Goal: Information Seeking & Learning: Learn about a topic

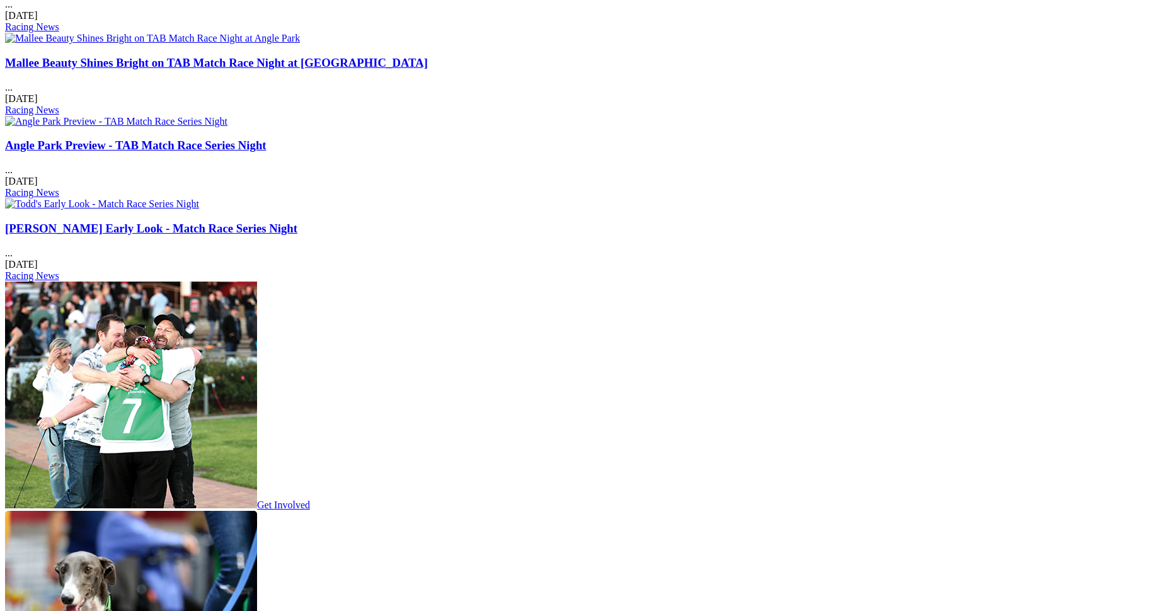
scroll to position [1512, 0]
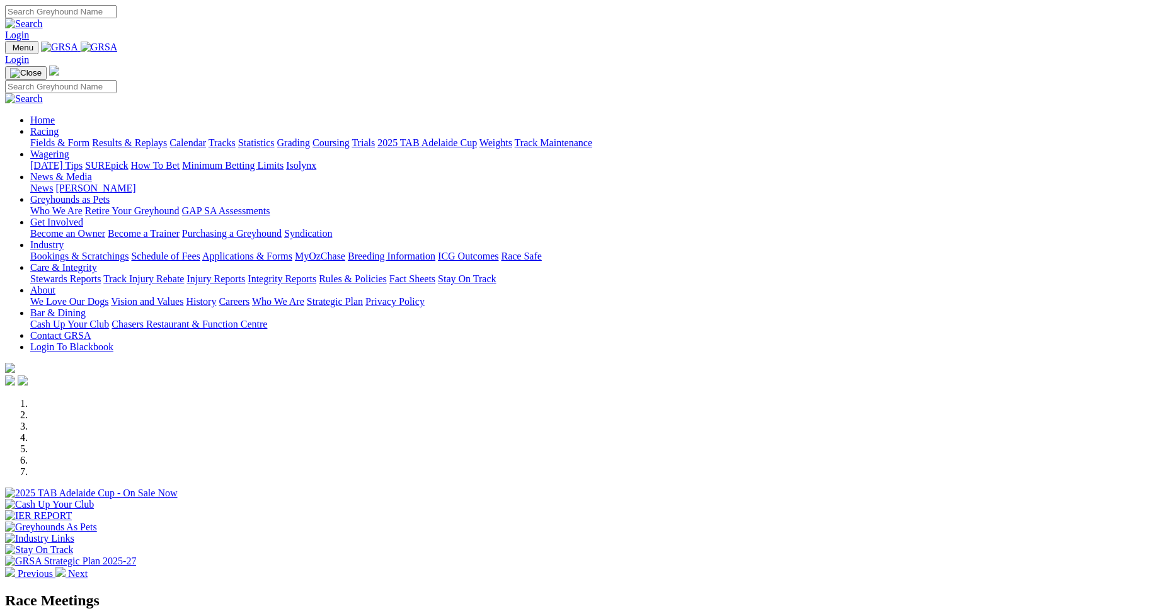
scroll to position [378, 0]
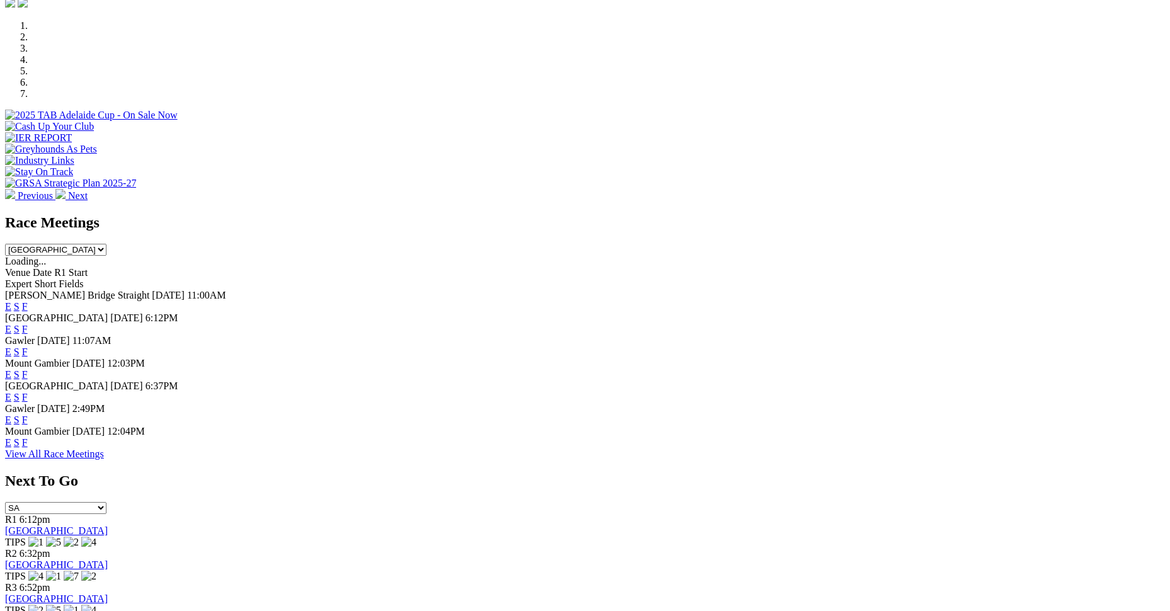
click at [28, 448] on link "F" at bounding box center [25, 442] width 6 height 11
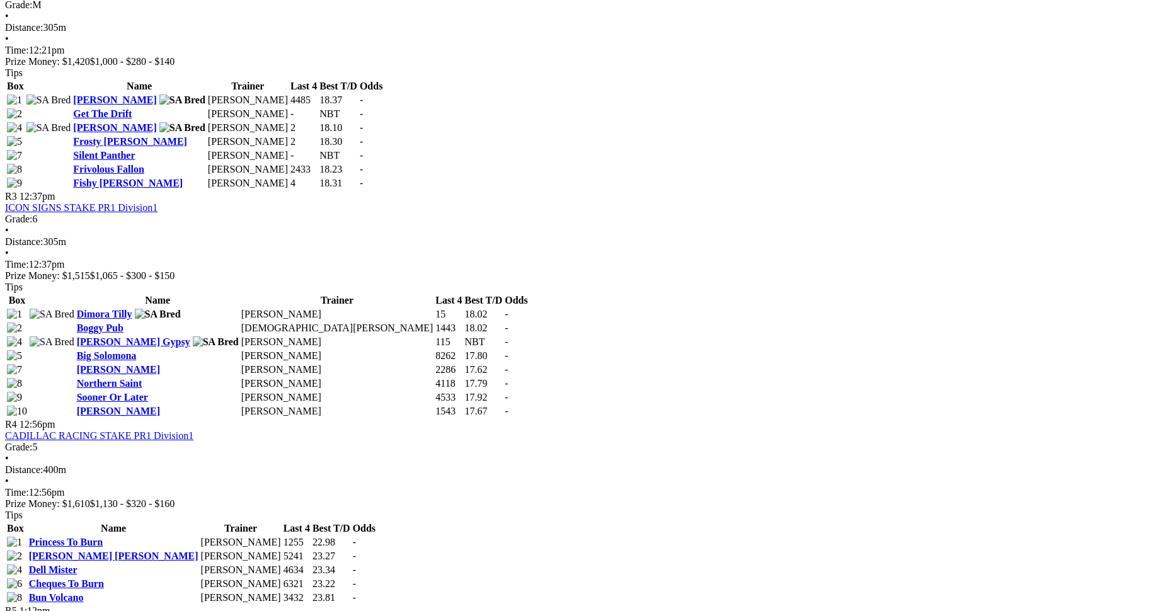
scroll to position [882, 0]
